Goal: Information Seeking & Learning: Learn about a topic

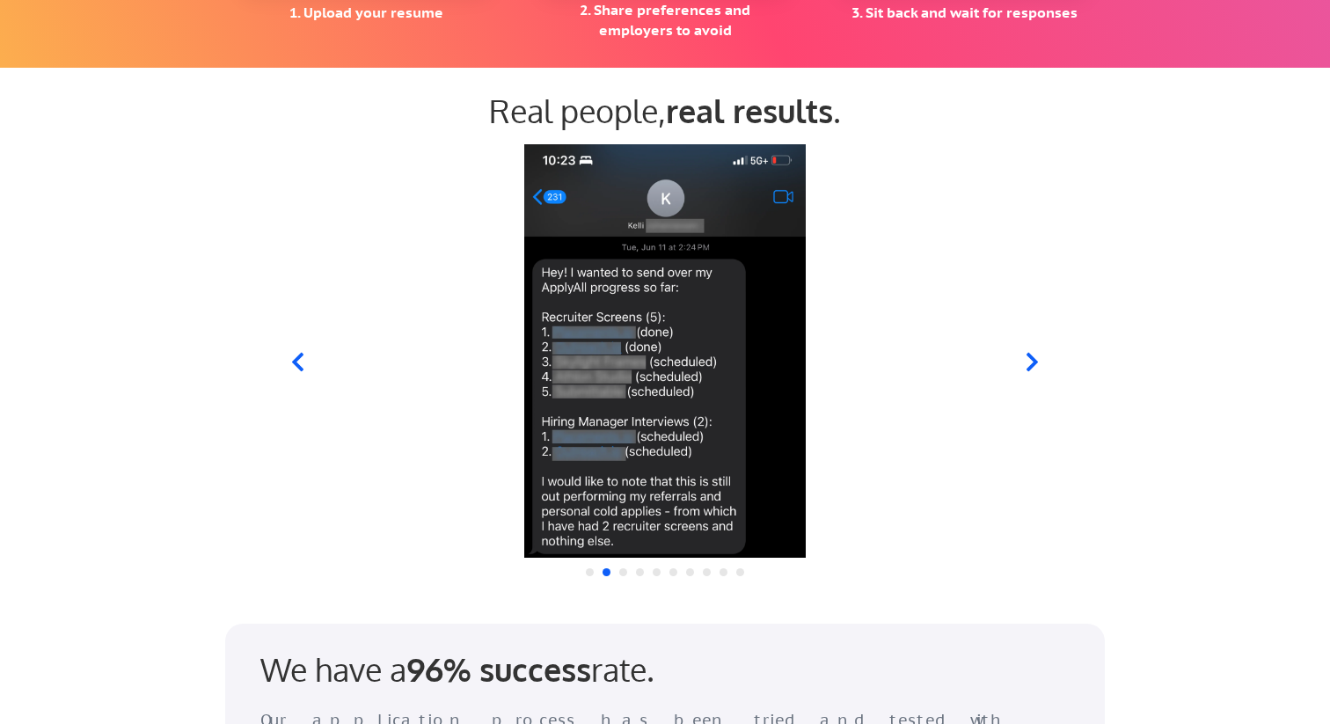
scroll to position [1647, 0]
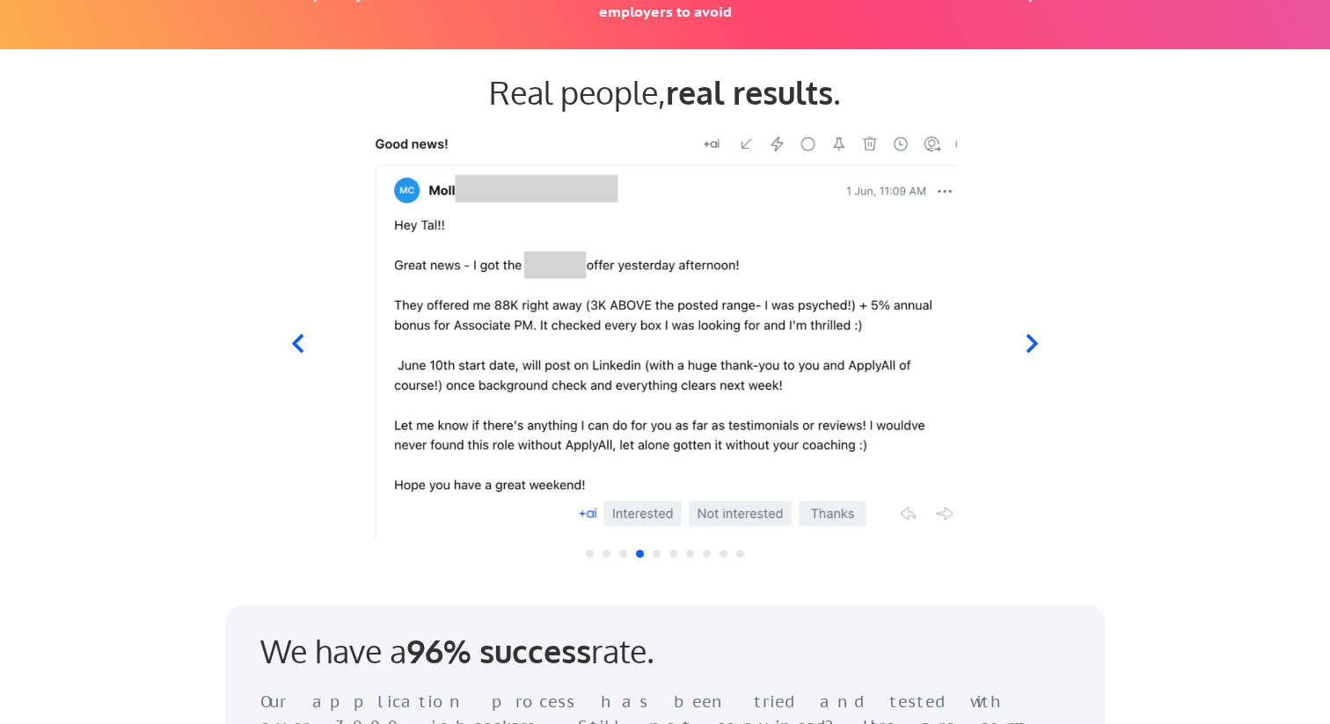
click at [299, 349] on icon at bounding box center [297, 343] width 11 height 18
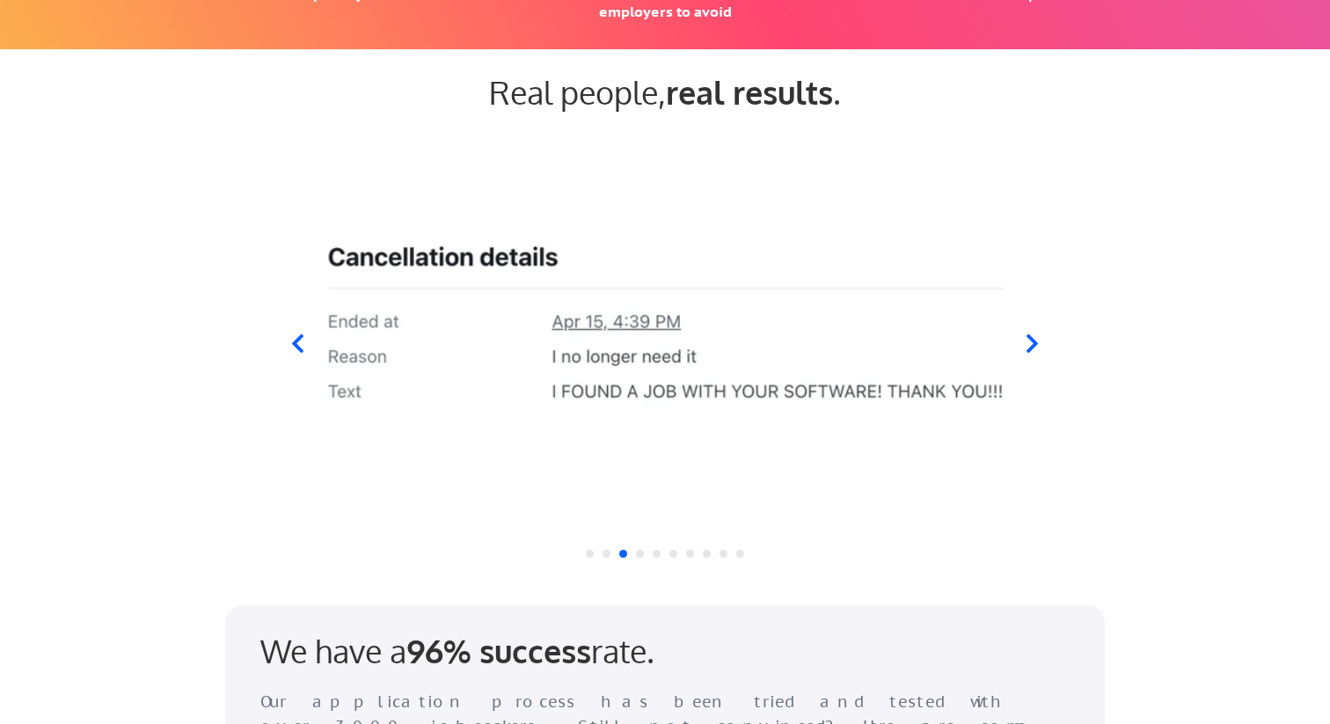
click at [299, 349] on icon at bounding box center [297, 343] width 11 height 18
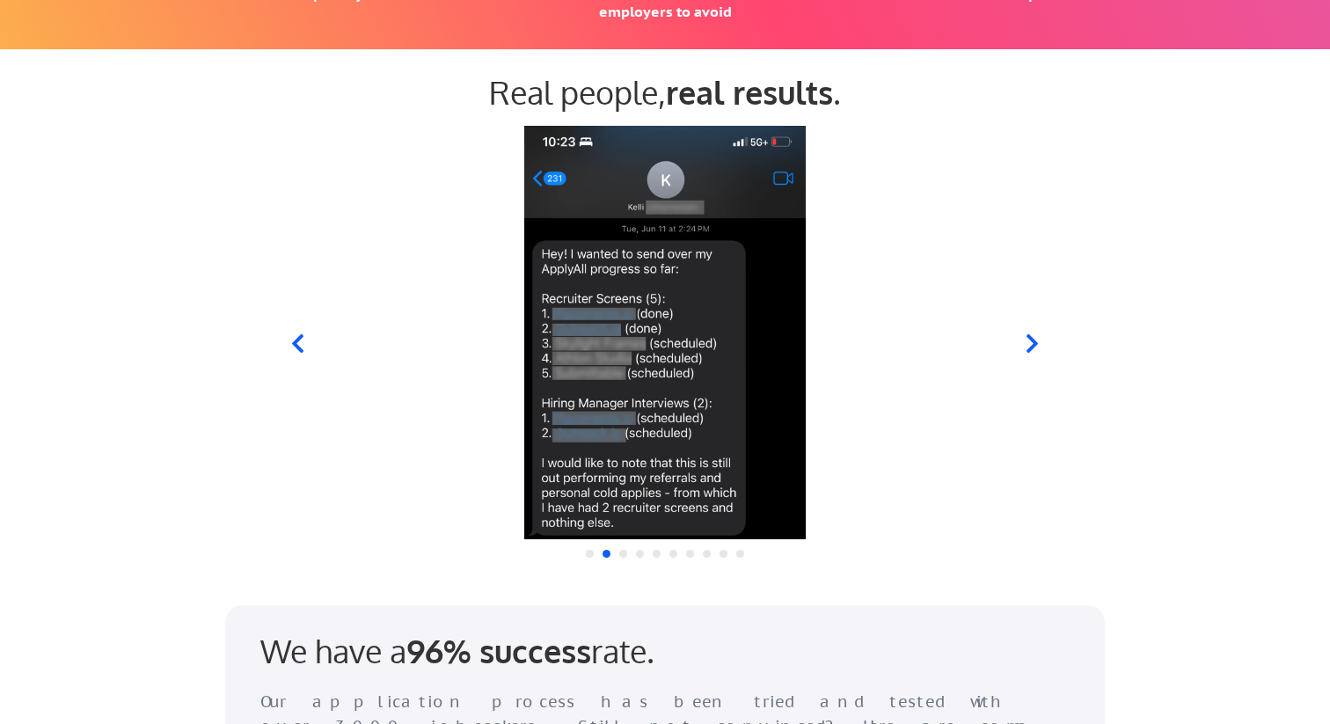
click at [299, 349] on icon at bounding box center [297, 343] width 11 height 18
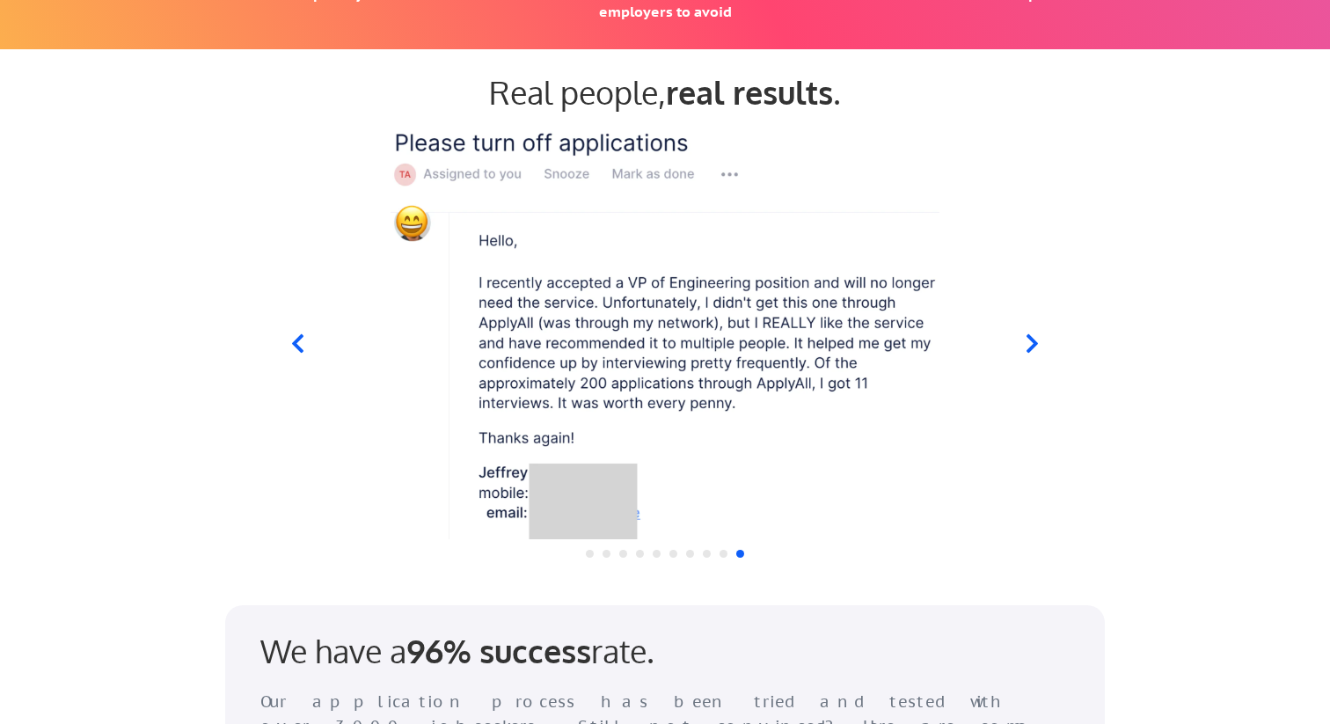
click at [299, 349] on icon at bounding box center [297, 343] width 11 height 18
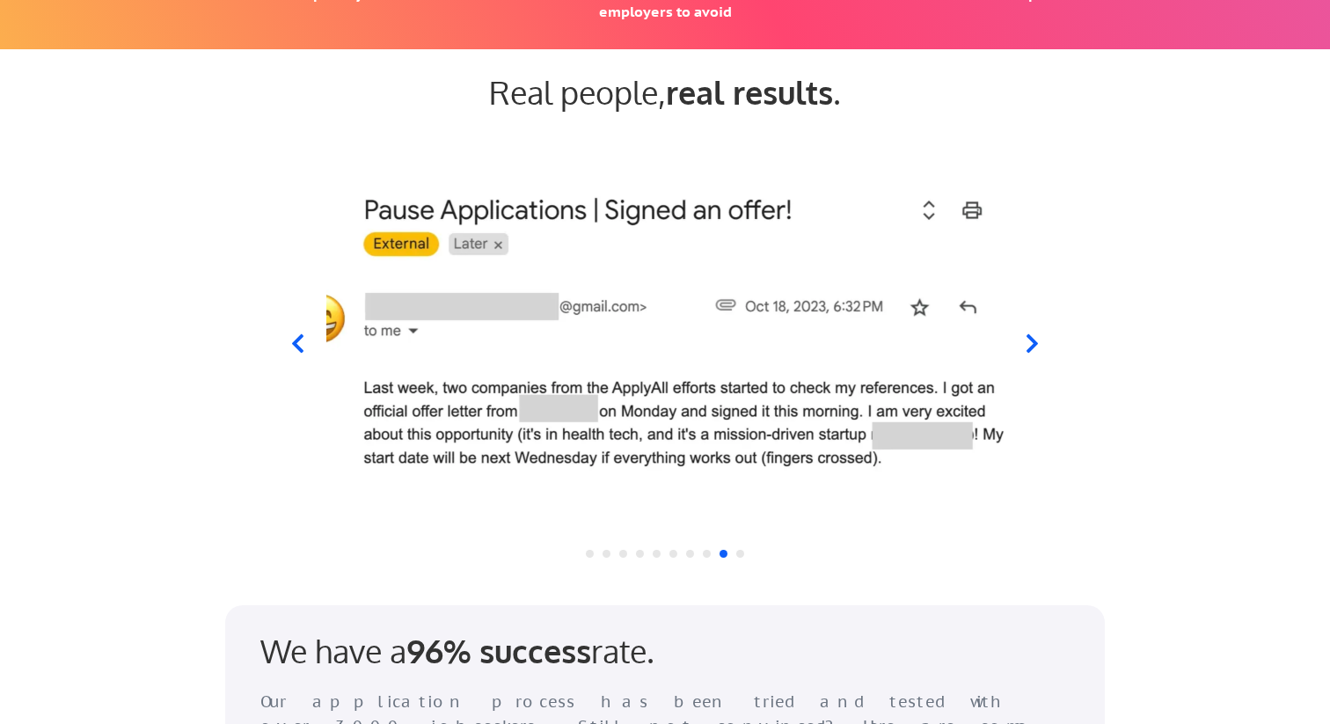
click at [299, 349] on icon at bounding box center [297, 343] width 11 height 18
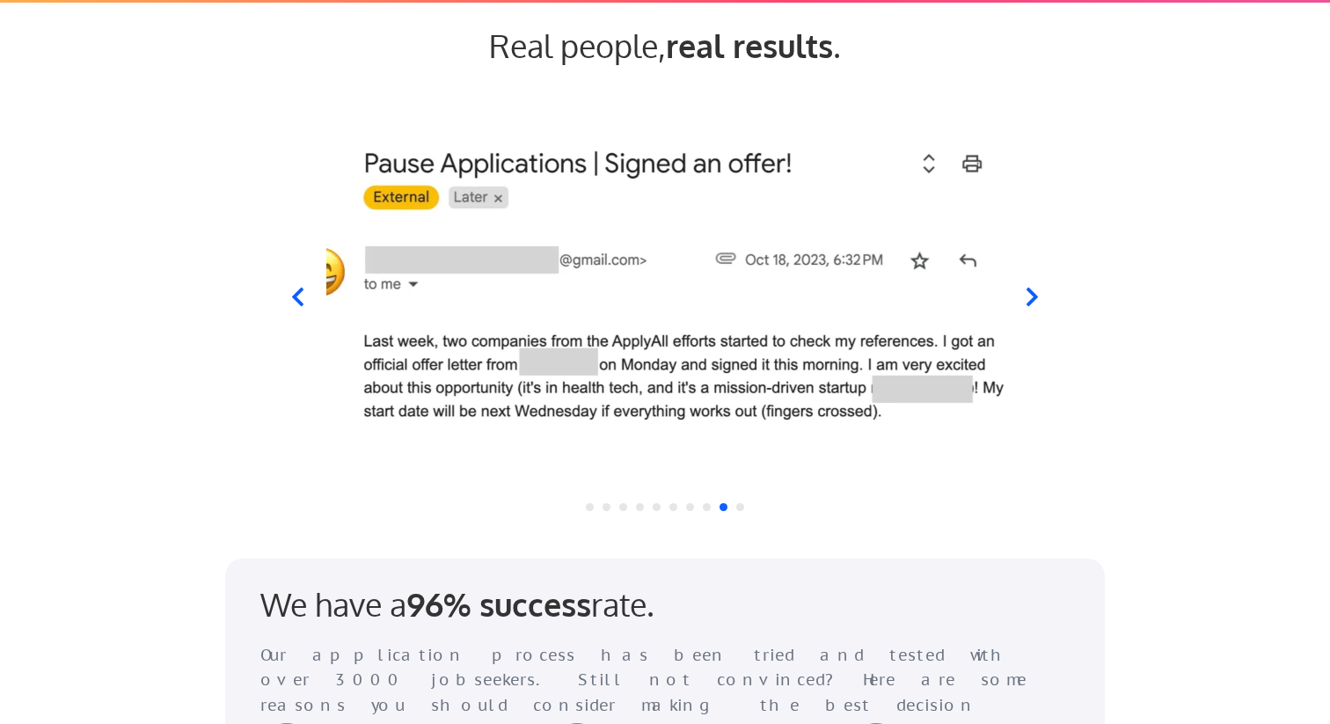
scroll to position [1695, 0]
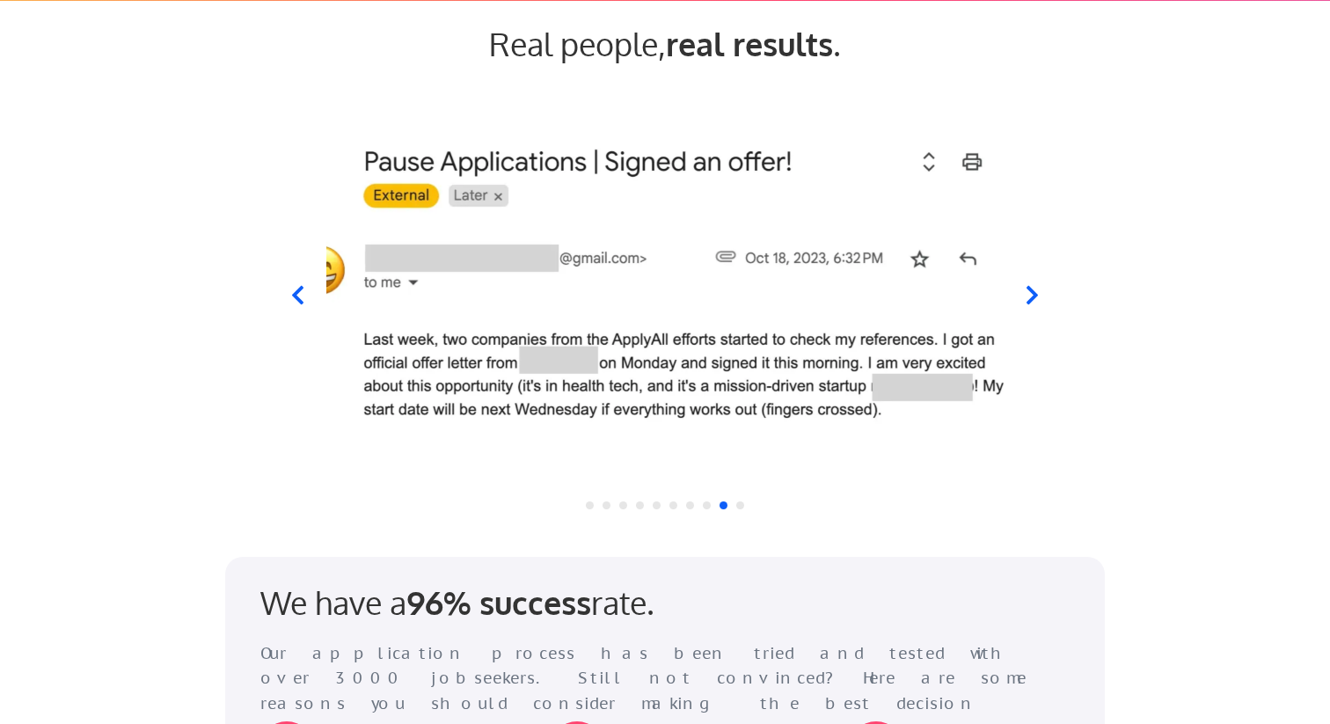
click at [1024, 300] on icon at bounding box center [1032, 295] width 22 height 22
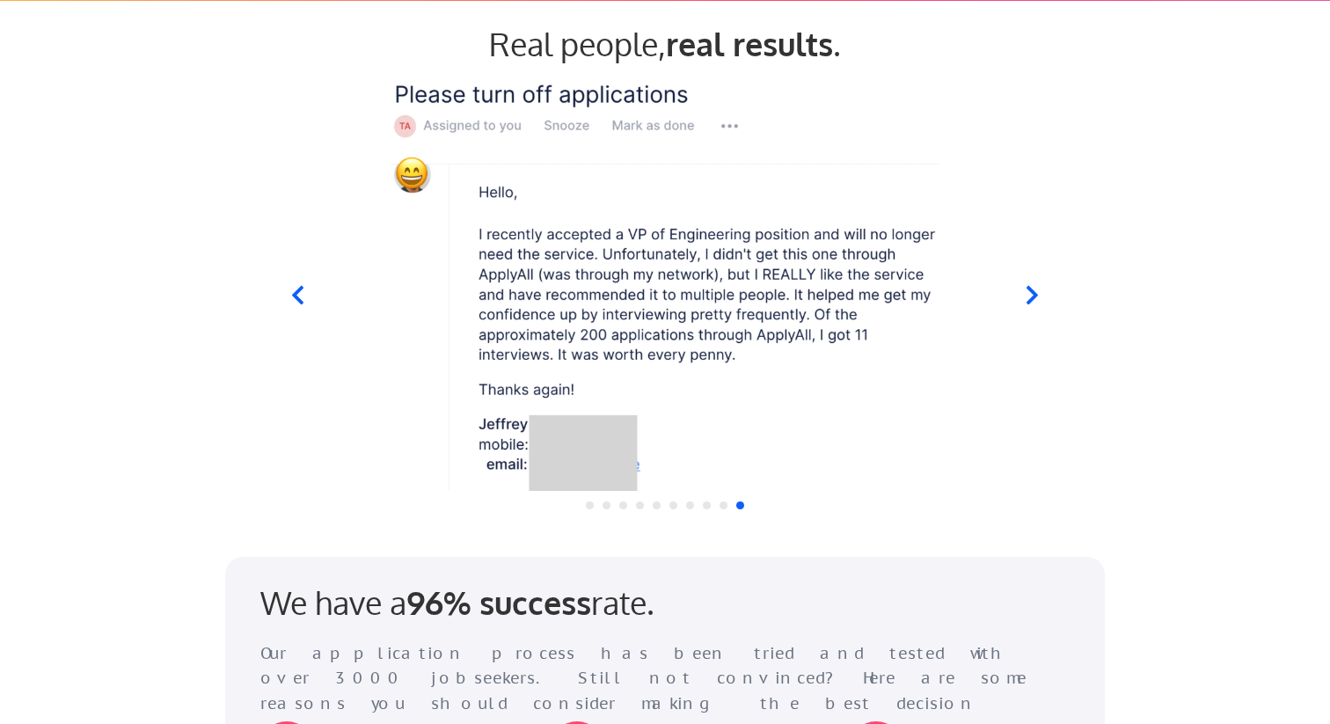
click at [1026, 299] on icon at bounding box center [1032, 295] width 22 height 22
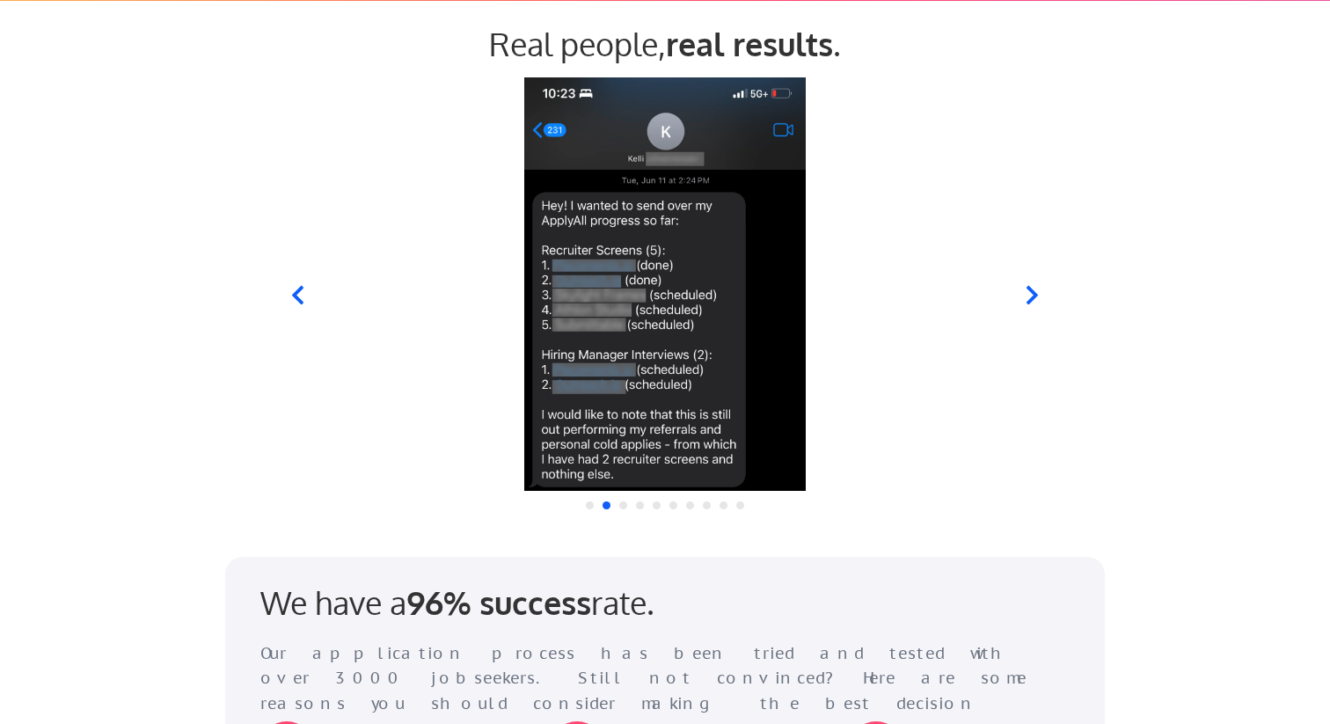
click at [288, 296] on icon at bounding box center [298, 295] width 22 height 22
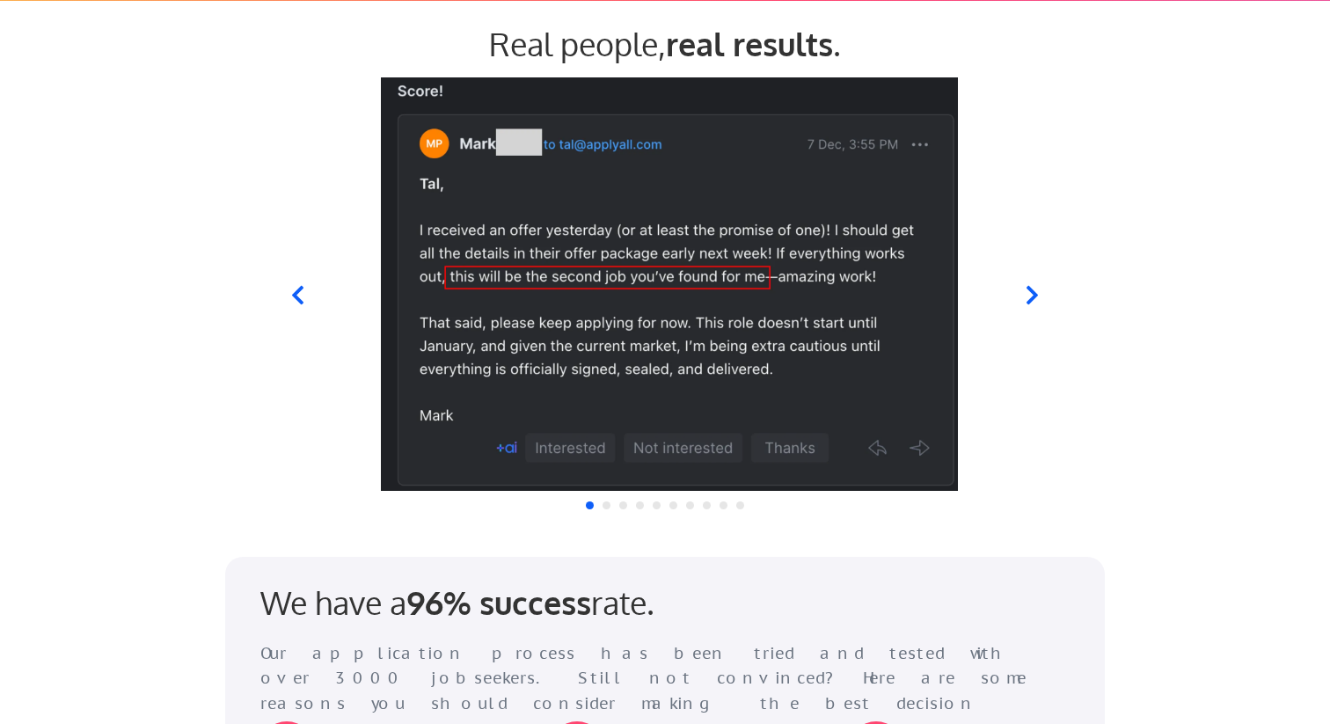
click at [817, 285] on img at bounding box center [669, 283] width 677 height 413
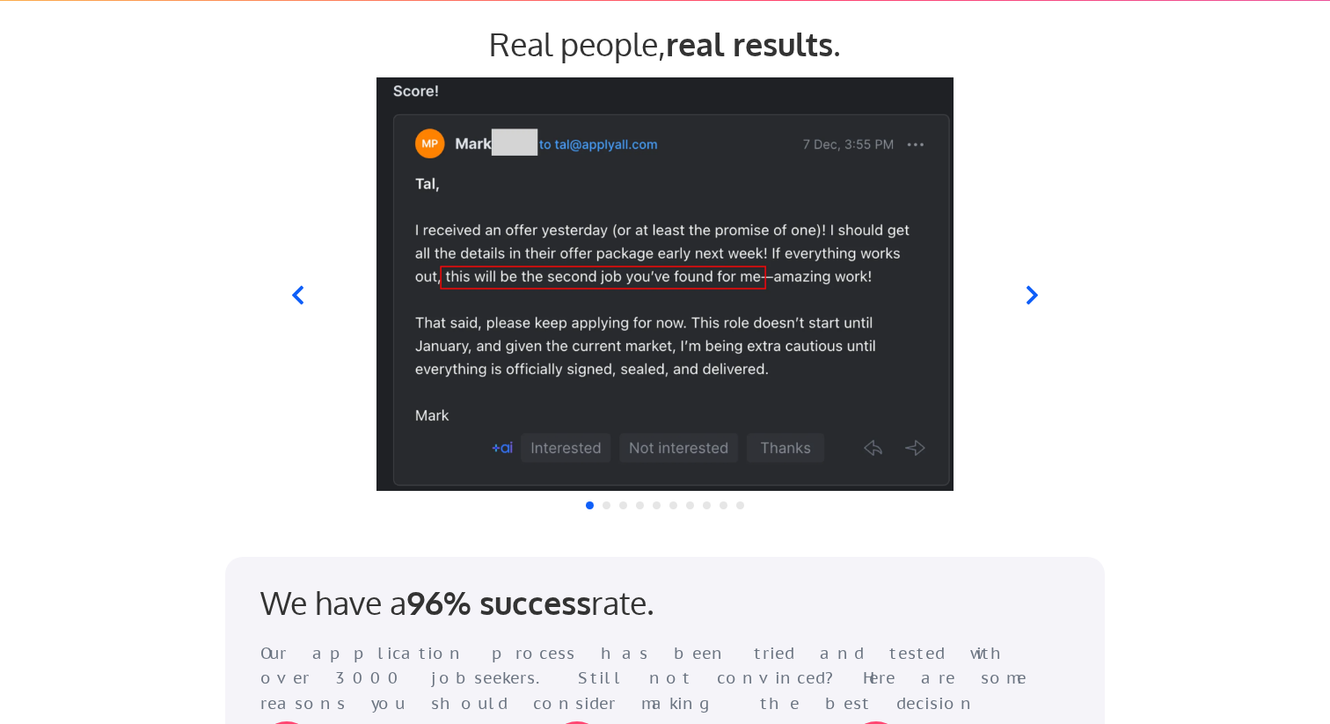
click at [1024, 288] on icon at bounding box center [1032, 295] width 22 height 22
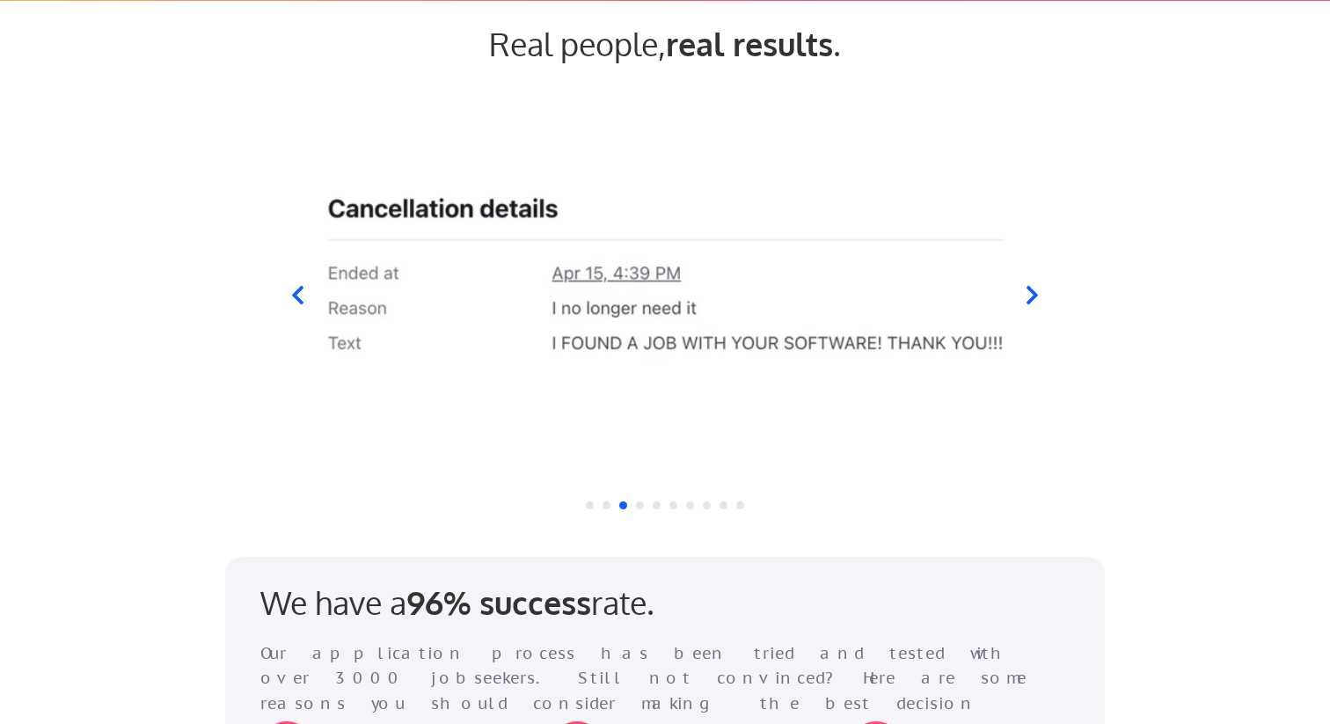
click at [307, 294] on icon at bounding box center [298, 295] width 22 height 22
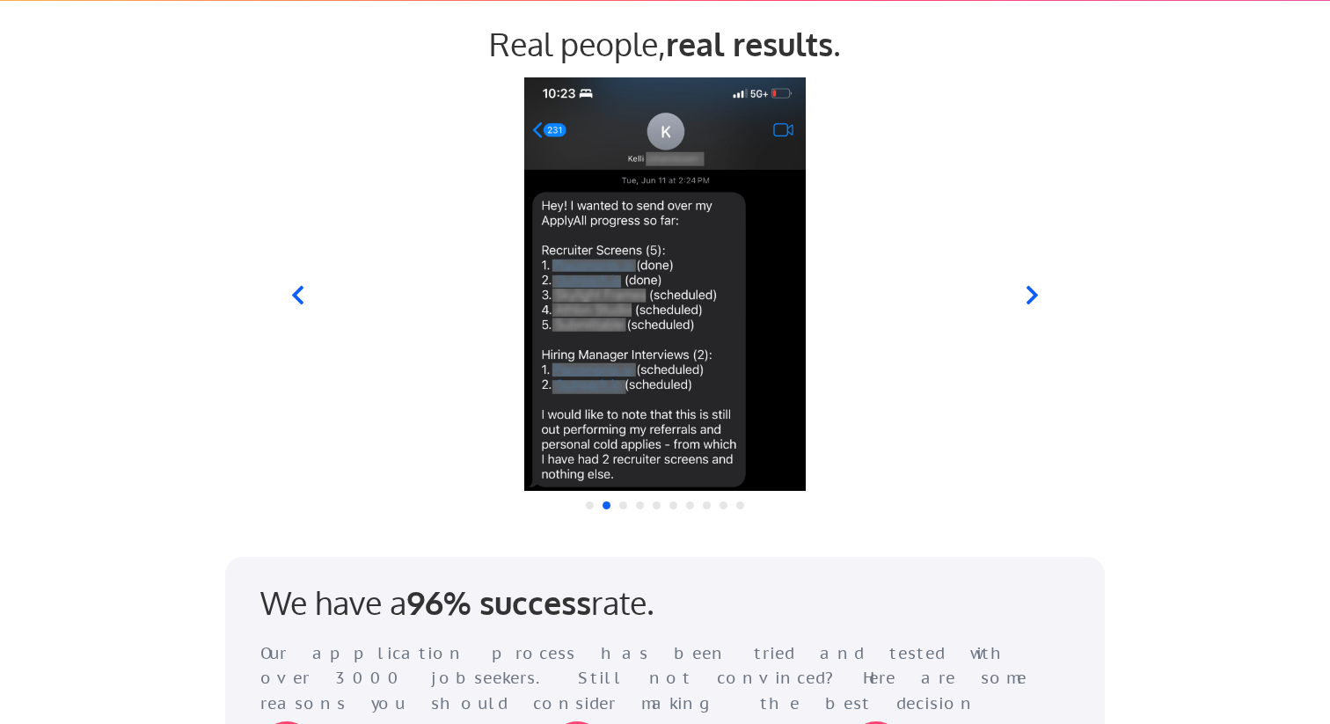
click at [1027, 291] on icon at bounding box center [1032, 295] width 22 height 22
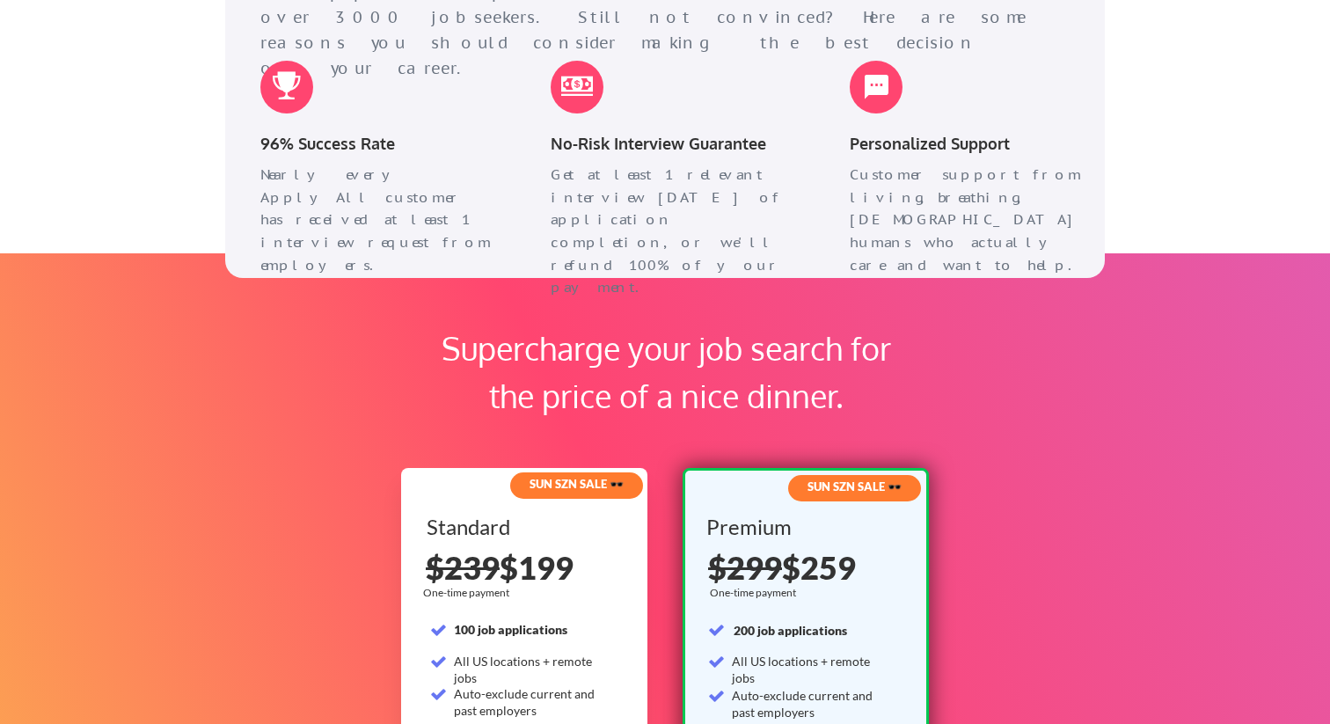
scroll to position [2360, 0]
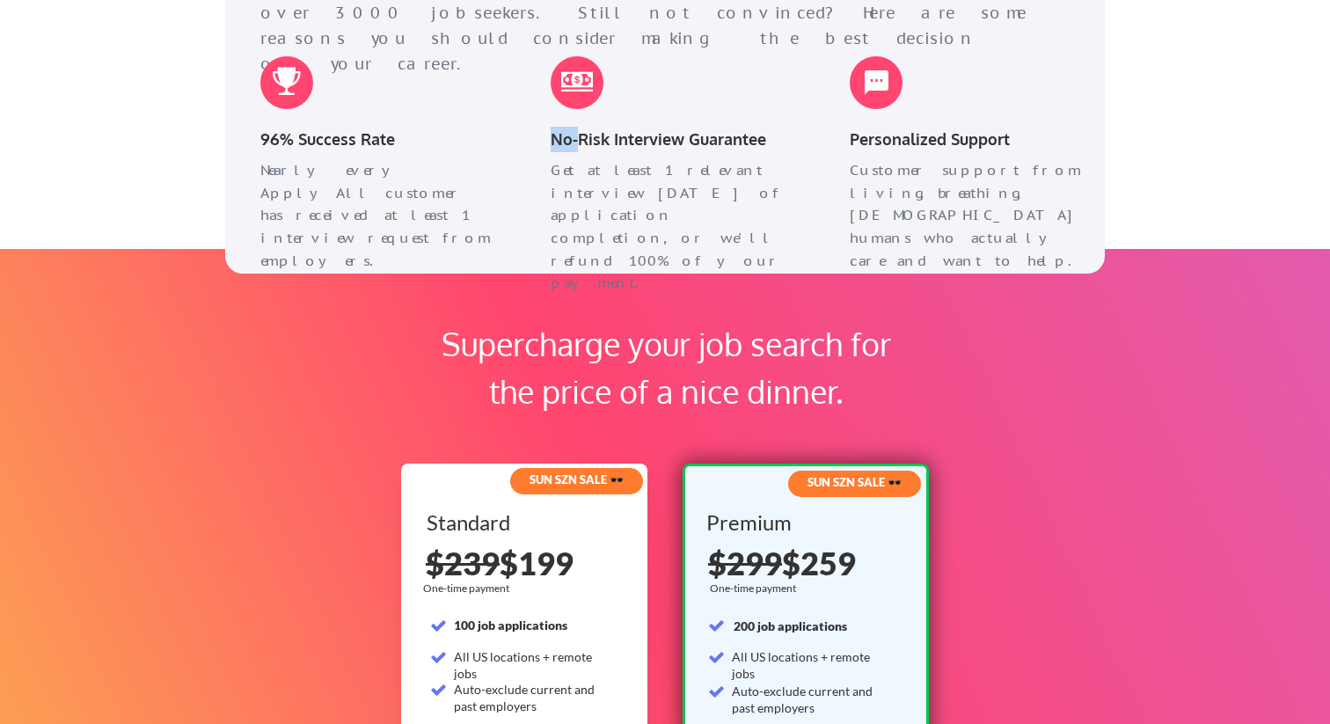
drag, startPoint x: 574, startPoint y: 137, endPoint x: 807, endPoint y: 235, distance: 252.6
click at [807, 235] on div "We have a 96% success rate. Our application process has been tried and tested w…" at bounding box center [664, 82] width 879 height 381
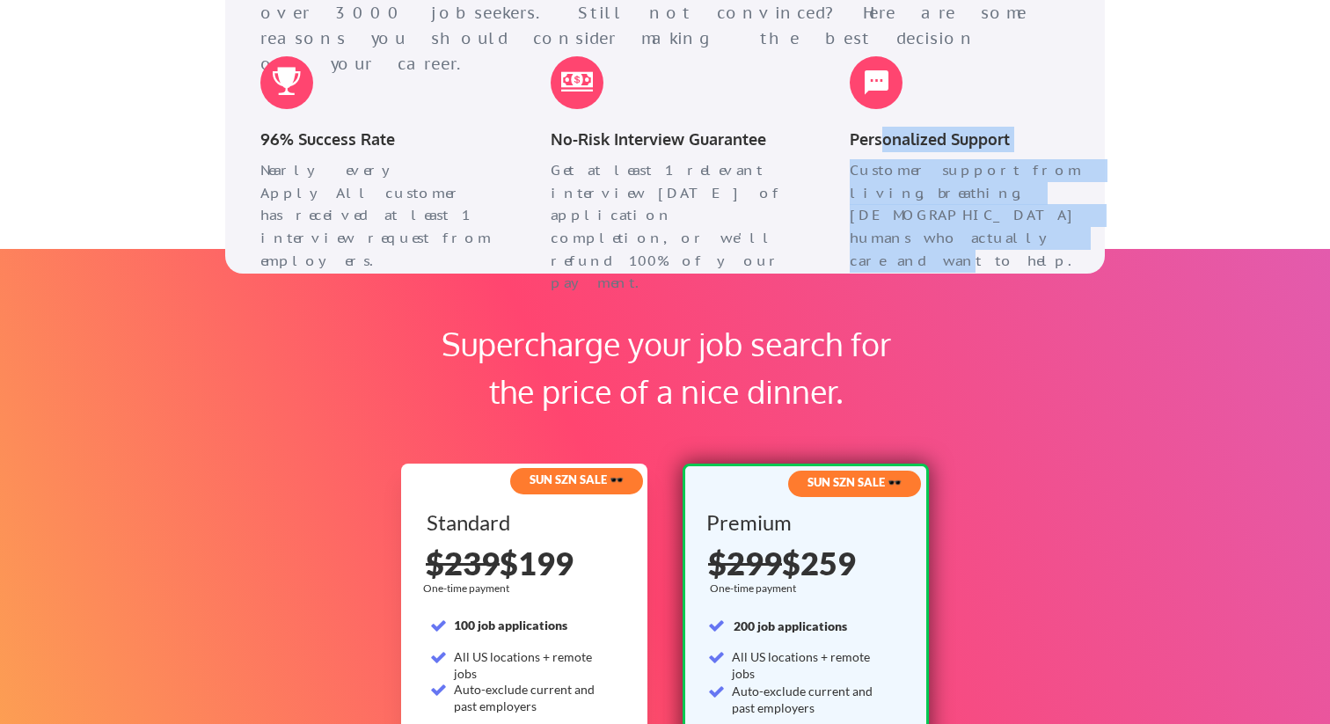
drag, startPoint x: 879, startPoint y: 144, endPoint x: 997, endPoint y: 232, distance: 147.0
click at [997, 232] on div "Personalized Support Customer support from living, breathing, [DEMOGRAPHIC_DATA…" at bounding box center [968, 140] width 273 height 203
click at [997, 232] on div "Customer support from living, breathing, [DEMOGRAPHIC_DATA] humans who actually…" at bounding box center [968, 200] width 273 height 83
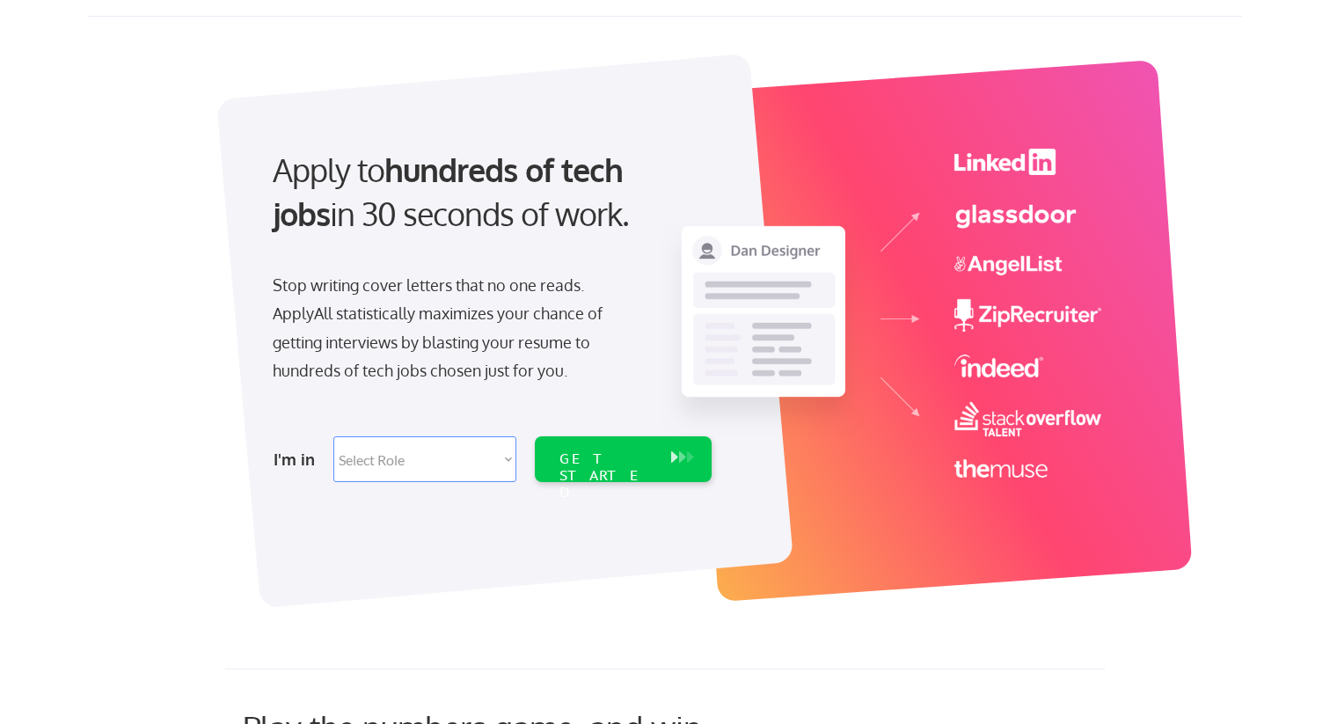
scroll to position [0, 0]
